Goal: Information Seeking & Learning: Stay updated

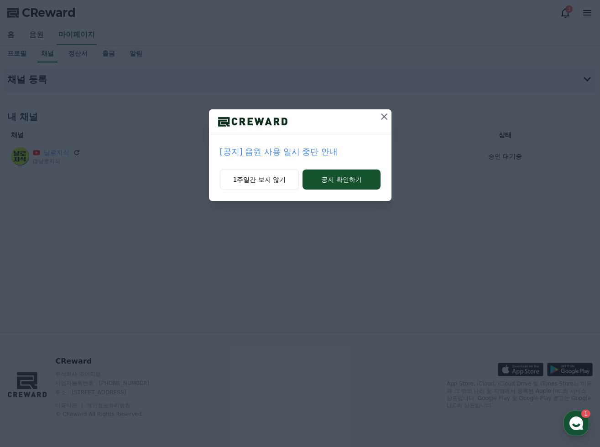
click at [289, 149] on p "[공지] 음원 사용 일시 중단 안내" at bounding box center [300, 151] width 160 height 13
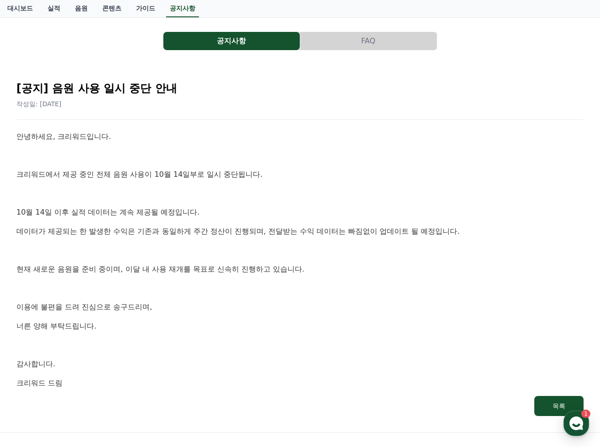
scroll to position [45, 0]
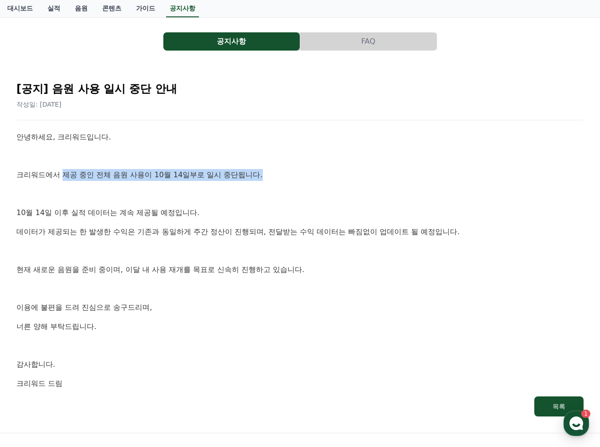
drag, startPoint x: 58, startPoint y: 174, endPoint x: 274, endPoint y: 174, distance: 215.7
click at [274, 174] on p "크리워드에서 제공 중인 전체 음원 사용이 10월 14일부로 일시 중단됩니다." at bounding box center [299, 175] width 567 height 12
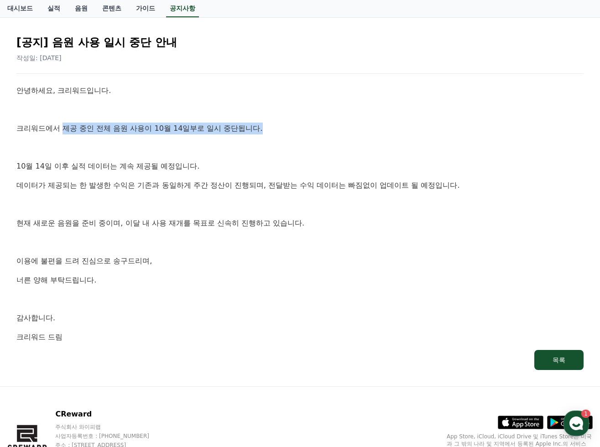
scroll to position [91, 0]
